Goal: Task Accomplishment & Management: Manage account settings

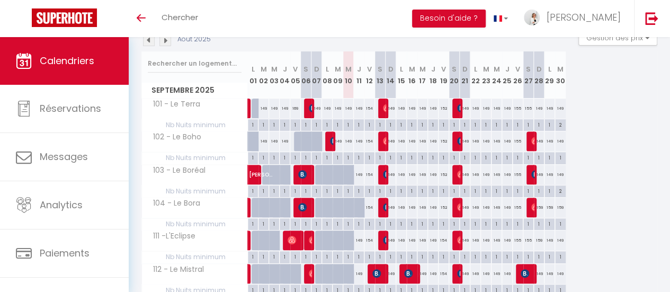
scroll to position [106, 0]
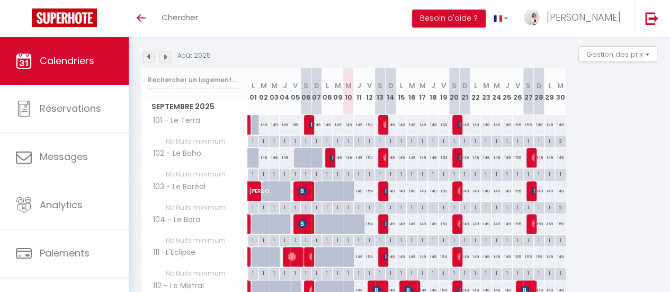
click at [338, 153] on div "149" at bounding box center [338, 158] width 11 height 20
type input "149"
type input "[DATE]"
type input "Mer 10 Septembre 2025"
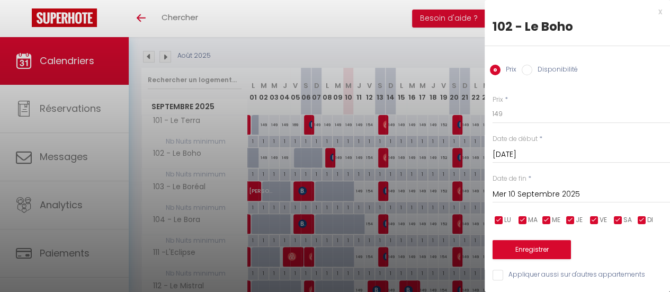
click at [532, 66] on input "Disponibilité" at bounding box center [527, 70] width 11 height 11
radio input "true"
radio input "false"
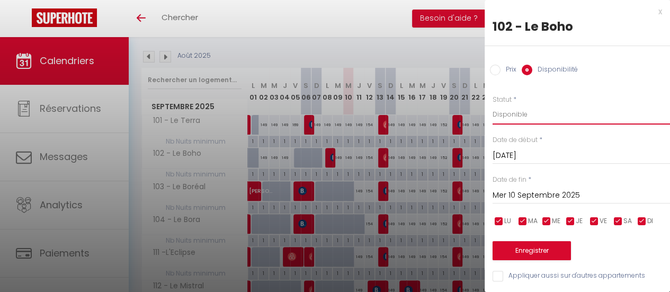
click at [521, 117] on select "Disponible Indisponible" at bounding box center [581, 114] width 177 height 20
select select "0"
click at [493, 104] on select "Disponible Indisponible" at bounding box center [581, 114] width 177 height 20
click at [541, 245] on button "Enregistrer" at bounding box center [532, 250] width 78 height 19
type input "Lun 08 Septembre 2025"
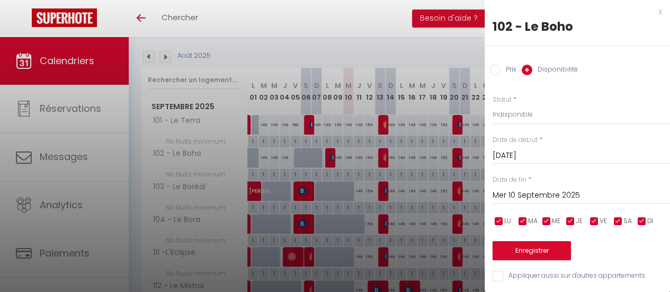
type input "Mar 09 Septembre 2025"
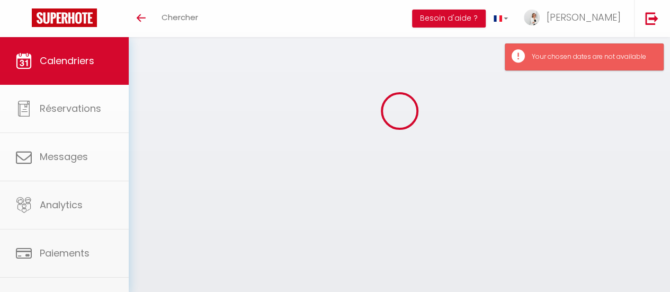
select select "0"
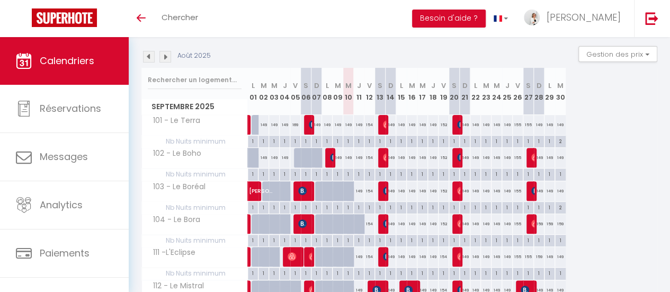
click at [348, 160] on div "149" at bounding box center [348, 158] width 11 height 20
type input "Mer 10 Septembre 2025"
type input "Jeu 11 Septembre 2025"
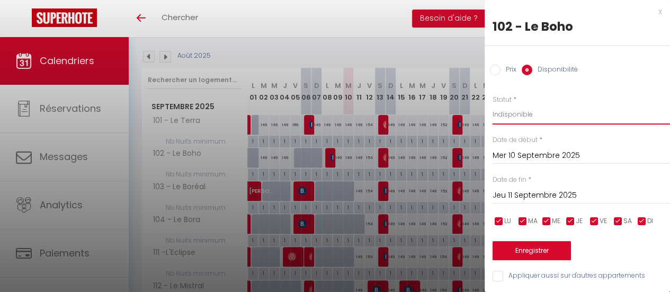
click at [520, 112] on select "Disponible Indisponible" at bounding box center [581, 114] width 177 height 20
select select "0"
click at [493, 104] on select "Disponible Indisponible" at bounding box center [581, 114] width 177 height 20
click at [532, 248] on button "Enregistrer" at bounding box center [532, 250] width 78 height 19
type input "Mar 09 Septembre 2025"
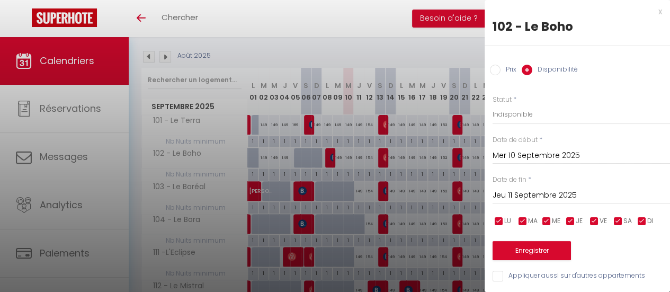
type input "Mer 10 Septembre 2025"
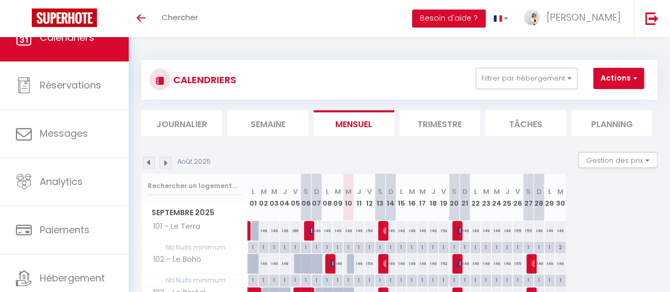
scroll to position [0, 0]
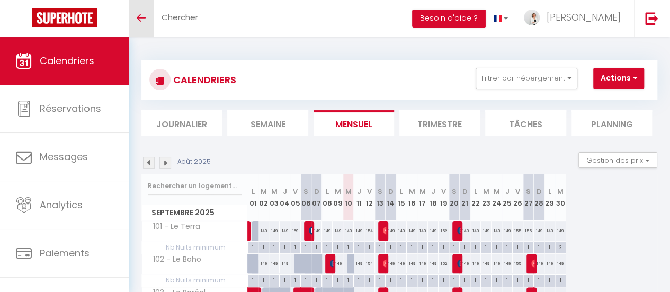
click at [141, 18] on span at bounding box center [141, 17] width 9 height 1
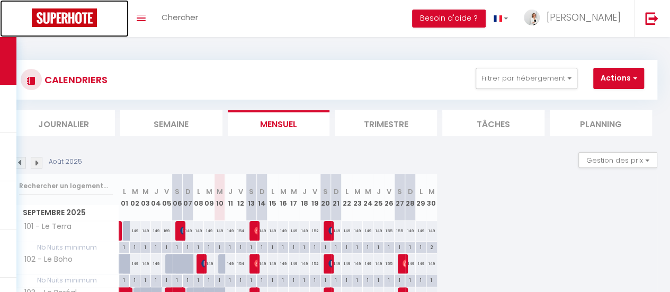
click at [75, 13] on img at bounding box center [64, 17] width 65 height 19
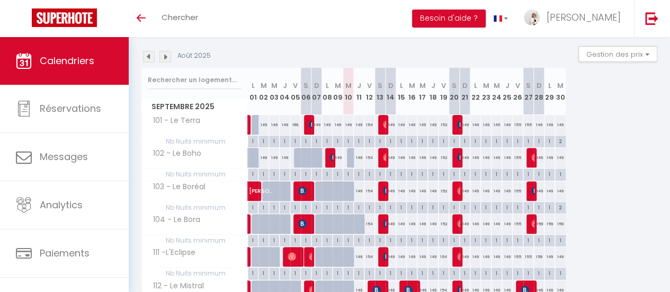
scroll to position [53, 0]
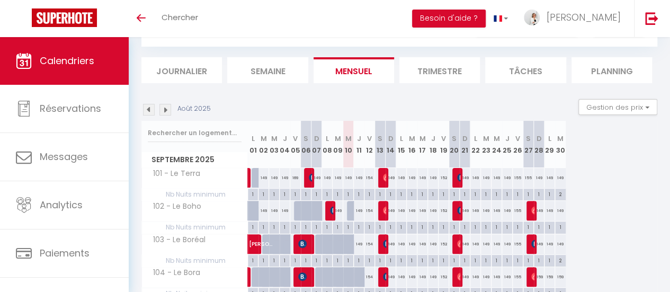
click at [289, 64] on li "Semaine" at bounding box center [267, 70] width 81 height 26
